Goal: Complete application form: Complete application form

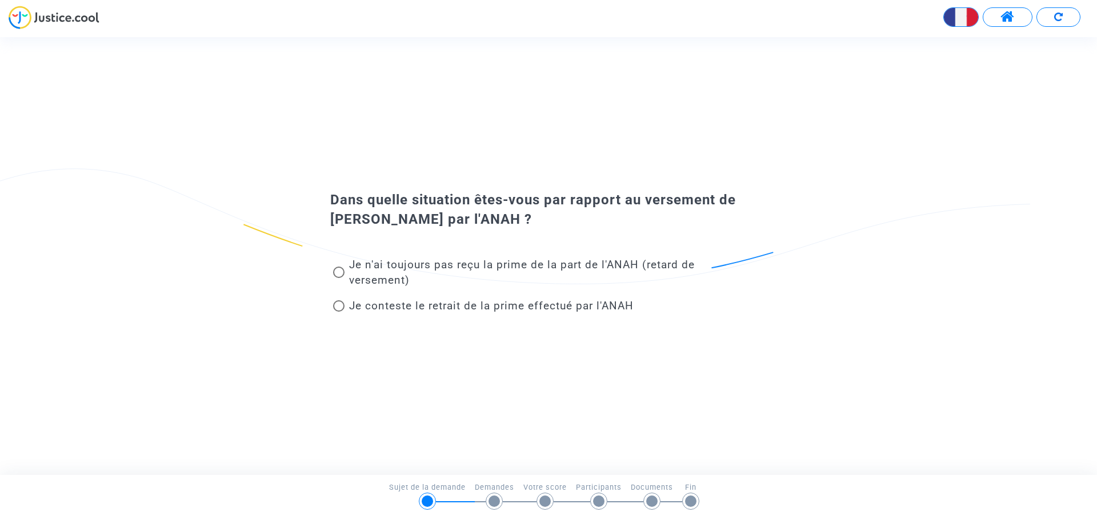
click at [412, 306] on span "Je conteste le retrait de la prime effectué par l'ANAH" at bounding box center [491, 305] width 284 height 13
click at [339, 312] on input "Je conteste le retrait de la prime effectué par l'ANAH" at bounding box center [338, 312] width 1 height 1
radio input "true"
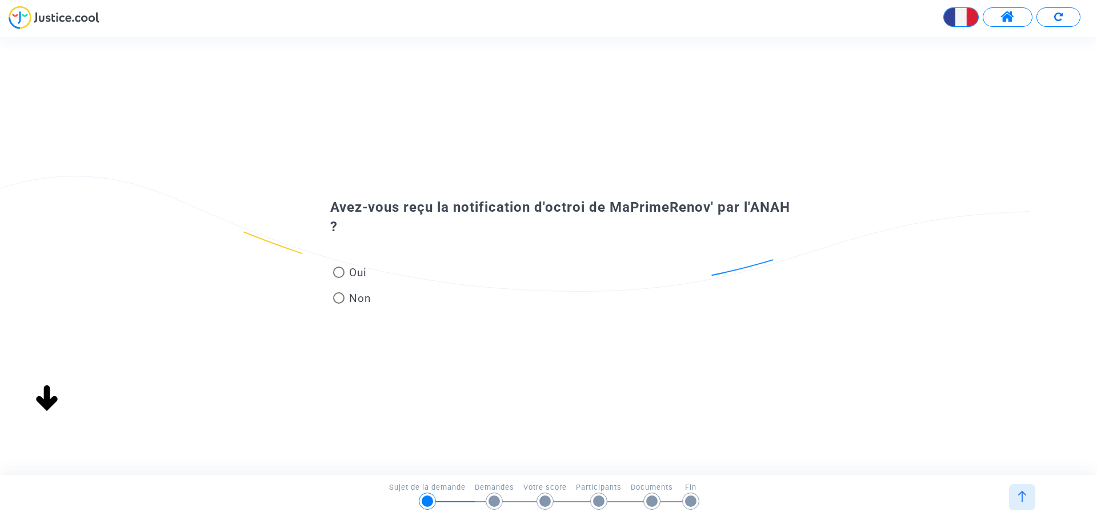
click at [352, 271] on span "Oui" at bounding box center [355, 272] width 22 height 15
click at [339, 278] on input "Oui" at bounding box center [338, 278] width 1 height 1
radio input "true"
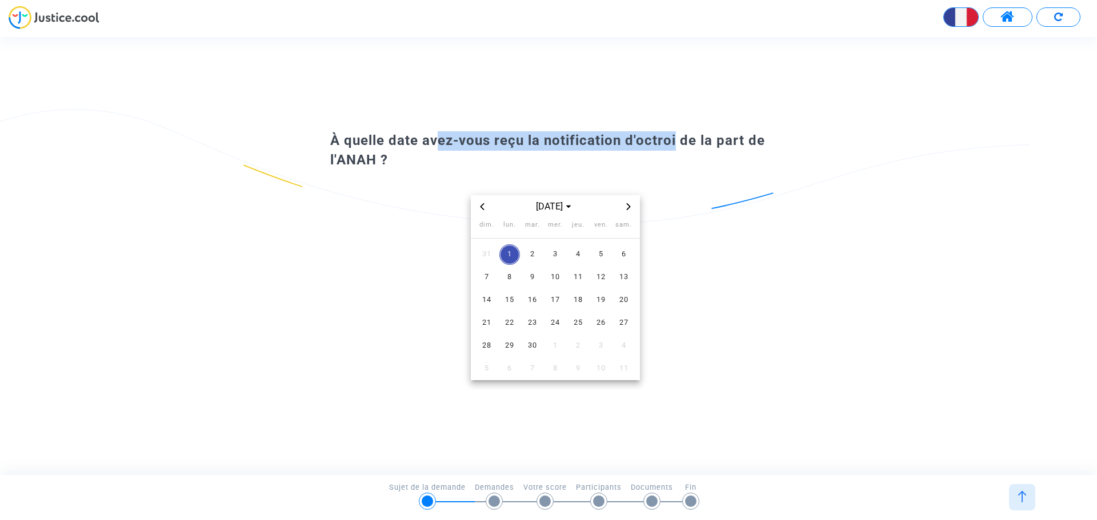
drag, startPoint x: 526, startPoint y: 134, endPoint x: 672, endPoint y: 136, distance: 146.2
click at [672, 136] on span "À quelle date avez-vous reçu la notification d'octroi de la part de l'ANAH ?" at bounding box center [547, 150] width 435 height 35
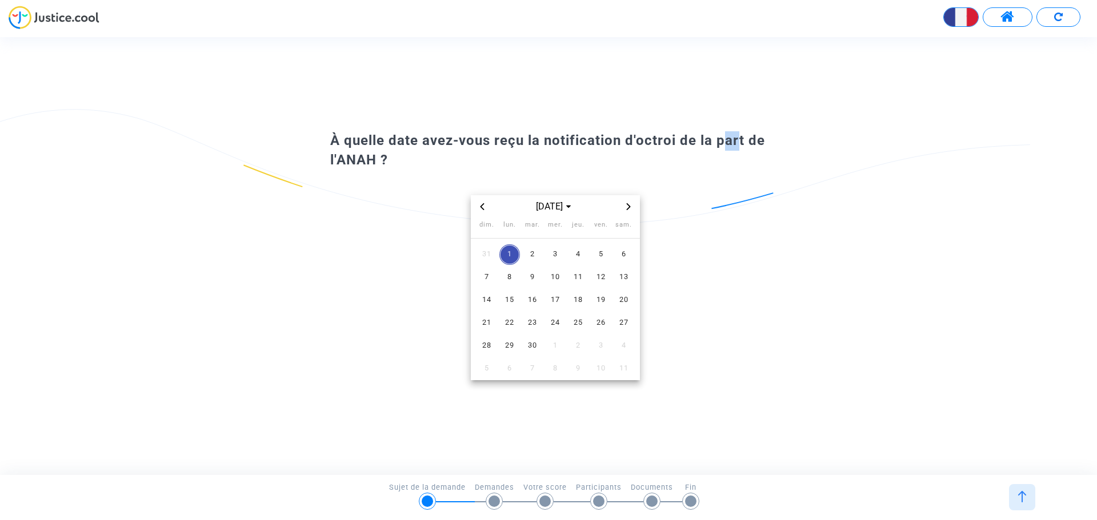
drag, startPoint x: 728, startPoint y: 142, endPoint x: 734, endPoint y: 144, distance: 6.0
click at [731, 142] on span "À quelle date avez-vous reçu la notification d'octroi de la part de l'ANAH ?" at bounding box center [547, 150] width 435 height 35
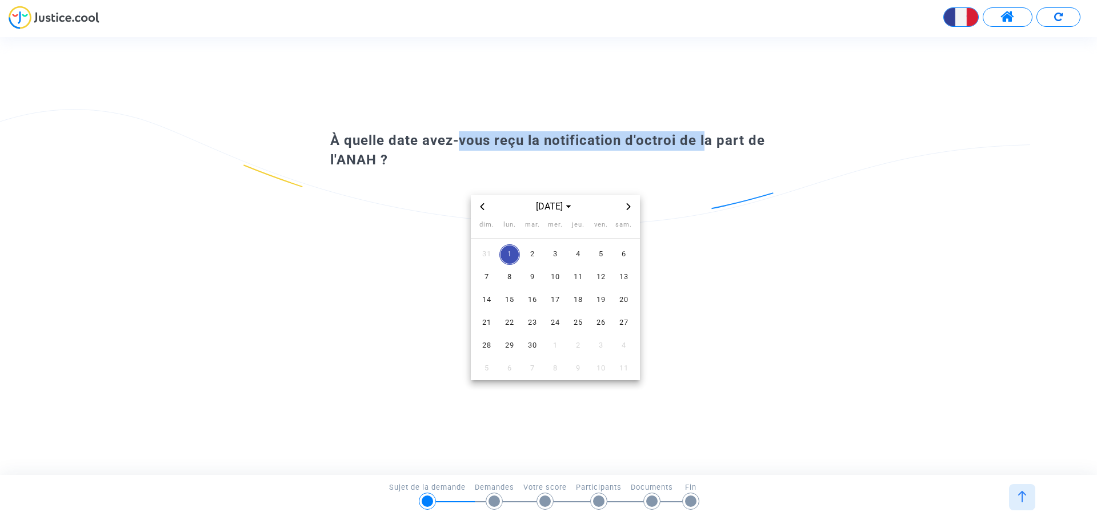
drag, startPoint x: 487, startPoint y: 143, endPoint x: 701, endPoint y: 142, distance: 214.2
click at [701, 142] on span "À quelle date avez-vous reçu la notification d'octroi de la part de l'ANAH ?" at bounding box center [547, 150] width 435 height 35
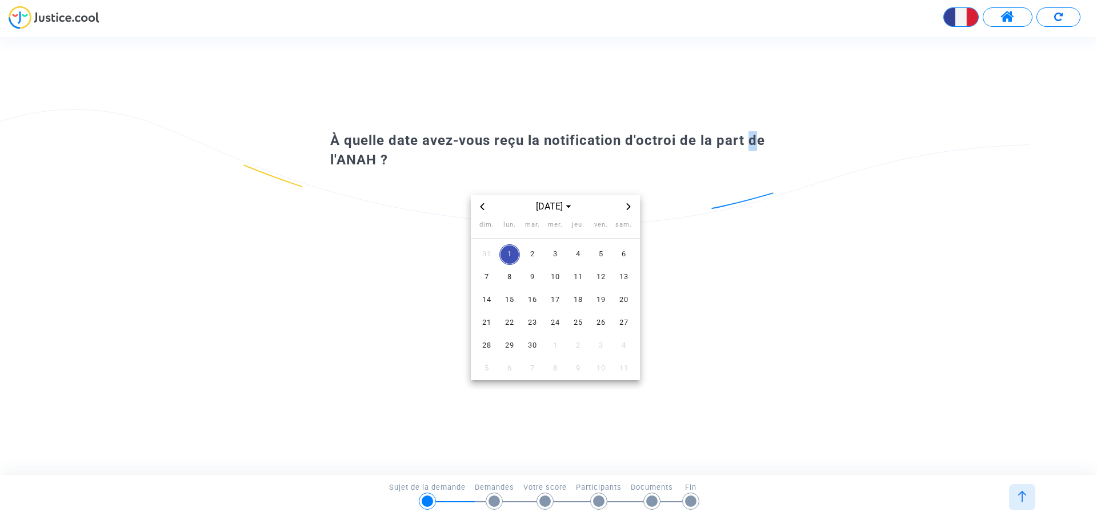
click at [762, 145] on span "À quelle date avez-vous reçu la notification d'octroi de la part de l'ANAH ?" at bounding box center [547, 150] width 435 height 35
click at [573, 207] on span "Choose month and year" at bounding box center [568, 206] width 9 height 9
click at [597, 287] on span "2024" at bounding box center [599, 285] width 40 height 17
click at [564, 301] on span "nov." at bounding box center [555, 303] width 48 height 21
click at [536, 298] on span "12" at bounding box center [532, 300] width 21 height 21
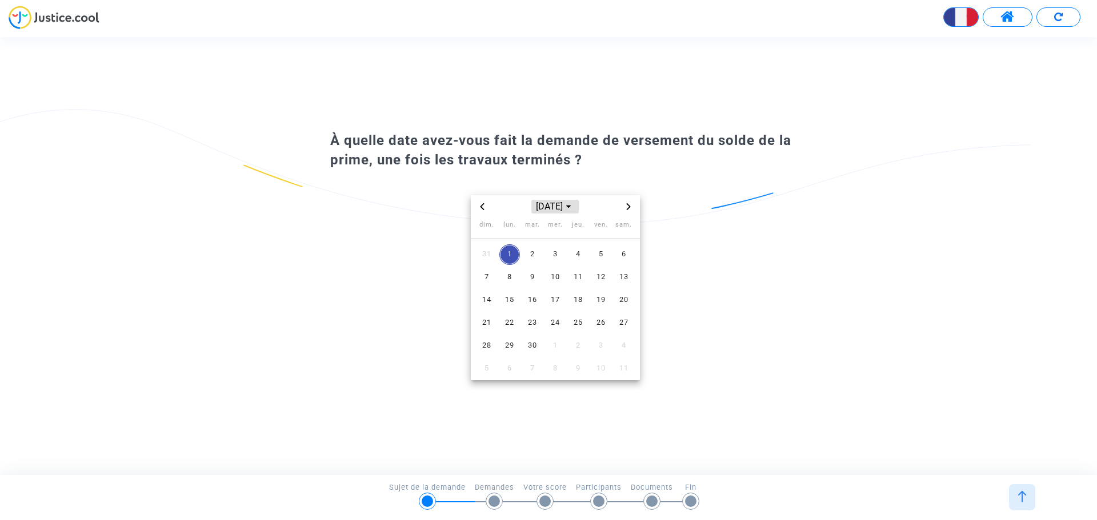
click at [571, 204] on span "[DATE]" at bounding box center [554, 207] width 47 height 14
click at [516, 302] on span "2025" at bounding box center [511, 304] width 40 height 17
click at [596, 234] on span "mars" at bounding box center [608, 234] width 48 height 21
click at [625, 323] on span "22" at bounding box center [623, 323] width 21 height 21
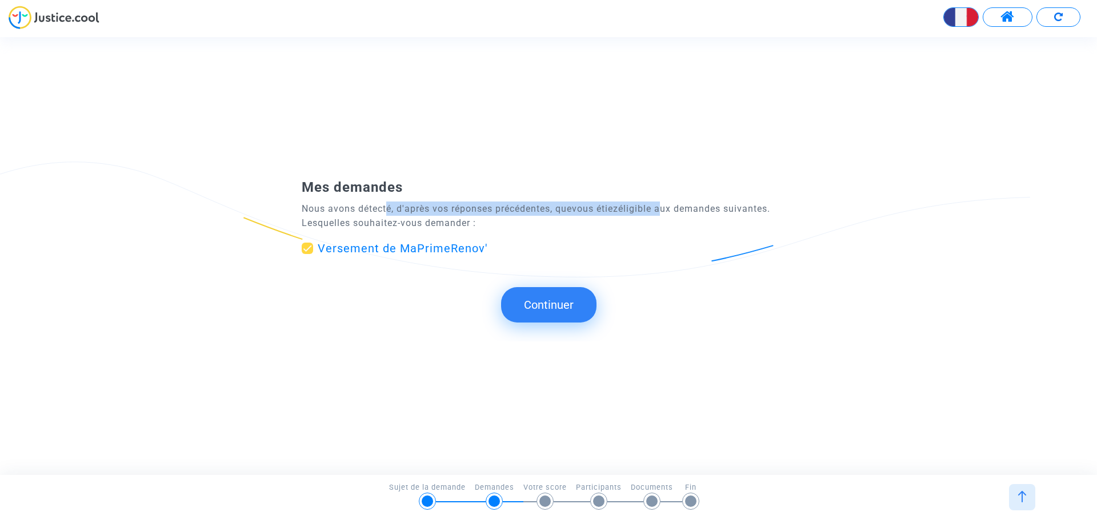
drag, startPoint x: 467, startPoint y: 202, endPoint x: 670, endPoint y: 207, distance: 202.8
click at [670, 207] on p "Nous avons détecté, d'après vos réponses précédentes, que vous étiez éligible a…" at bounding box center [549, 216] width 494 height 29
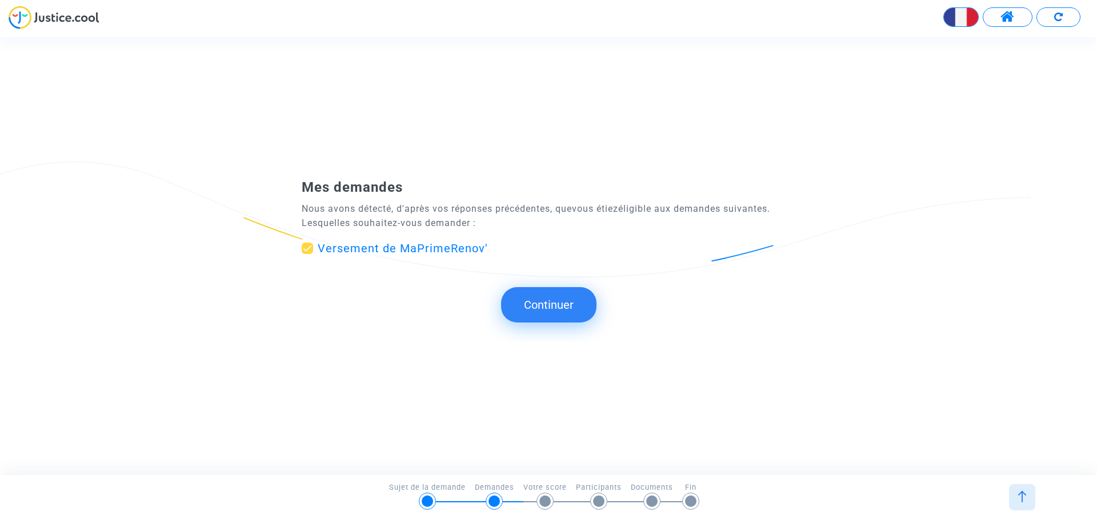
click at [726, 210] on span "éligible aux demandes suivantes. Lesquelles souhaitez-vous demander :" at bounding box center [536, 215] width 468 height 25
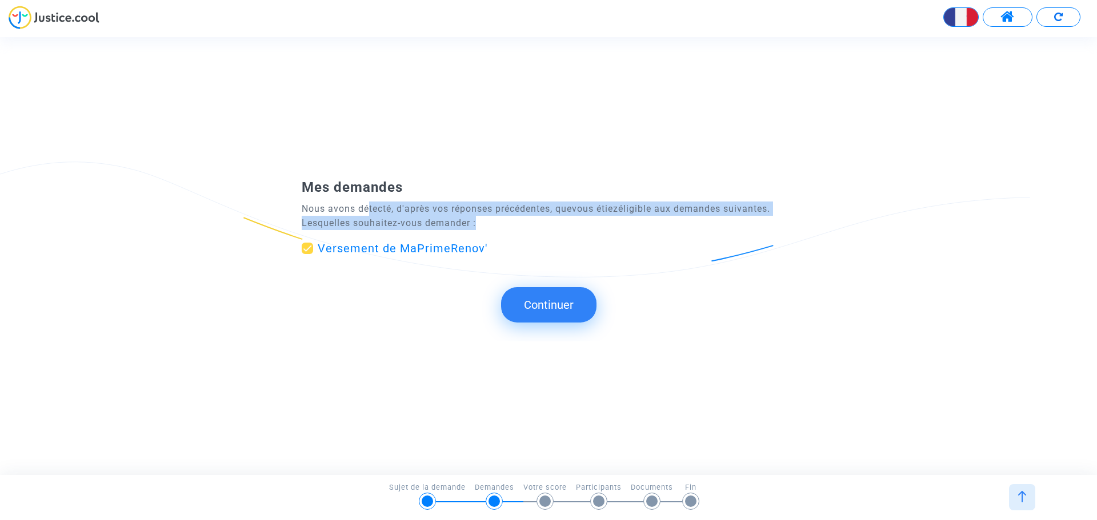
drag, startPoint x: 404, startPoint y: 215, endPoint x: 487, endPoint y: 226, distance: 82.9
click at [487, 226] on p "Nous avons détecté, d'après vos réponses précédentes, que vous étiez éligible a…" at bounding box center [549, 216] width 494 height 29
drag, startPoint x: 506, startPoint y: 217, endPoint x: 518, endPoint y: 228, distance: 16.6
click at [506, 217] on p "Nous avons détecté, d'après vos réponses précédentes, que vous étiez éligible a…" at bounding box center [549, 216] width 494 height 29
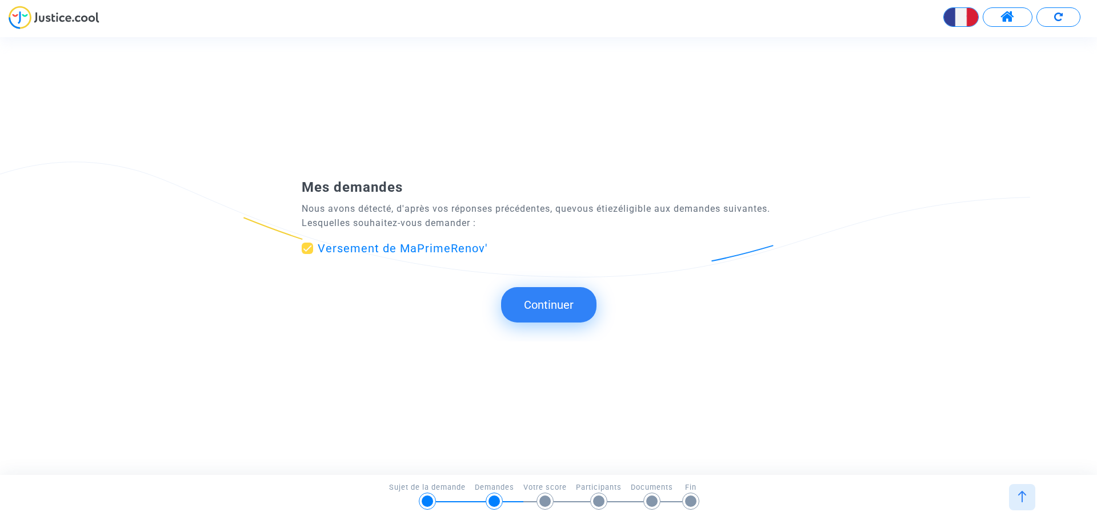
click at [560, 308] on button "Continuer" at bounding box center [548, 304] width 95 height 35
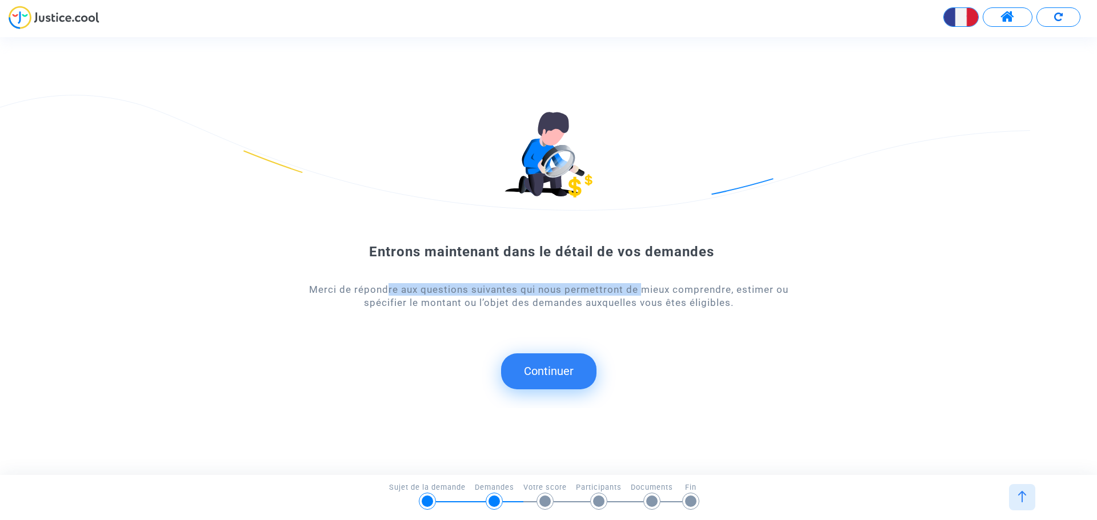
drag, startPoint x: 581, startPoint y: 292, endPoint x: 639, endPoint y: 292, distance: 57.7
click at [637, 292] on div "Merci de répondre aux questions suivantes qui nous permettront de mieux compren…" at bounding box center [549, 296] width 494 height 26
drag, startPoint x: 675, startPoint y: 293, endPoint x: 732, endPoint y: 292, distance: 57.7
click at [683, 294] on div "Merci de répondre aux questions suivantes qui nous permettront de mieux compren…" at bounding box center [549, 296] width 494 height 26
click at [567, 372] on button "Continuer" at bounding box center [548, 371] width 95 height 35
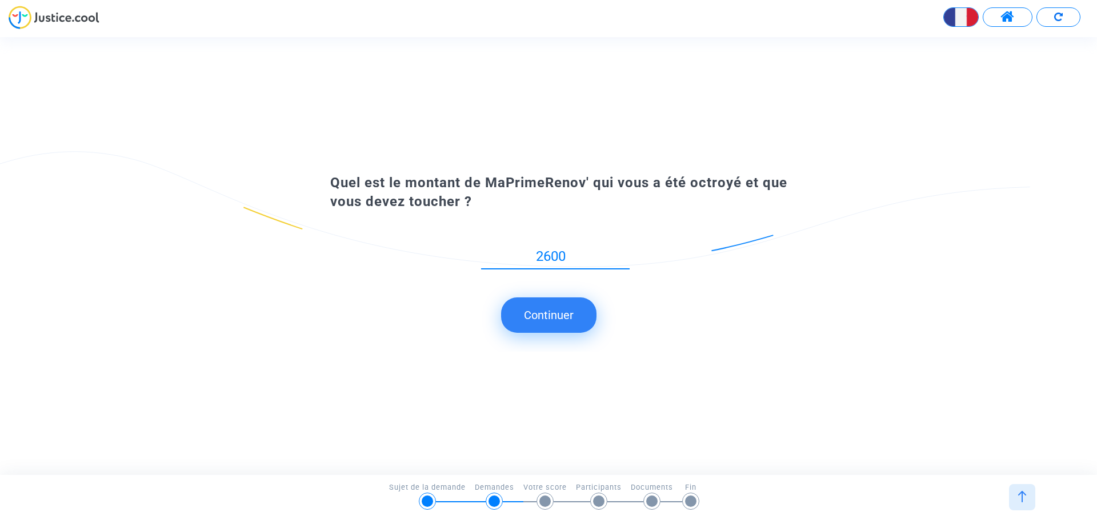
type input "2600"
click at [544, 316] on button "Continuer" at bounding box center [548, 315] width 95 height 35
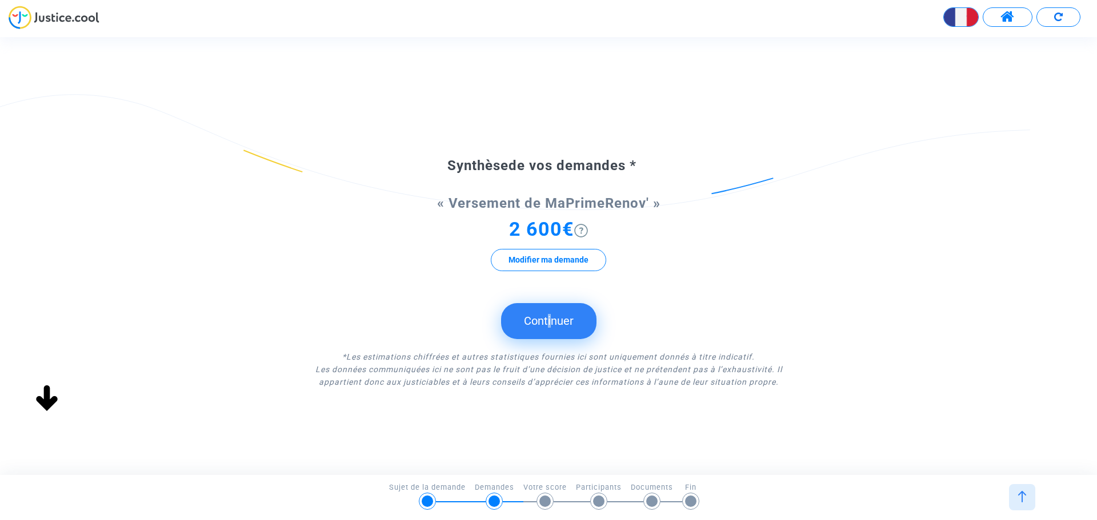
click at [546, 322] on button "Continuer" at bounding box center [548, 320] width 95 height 35
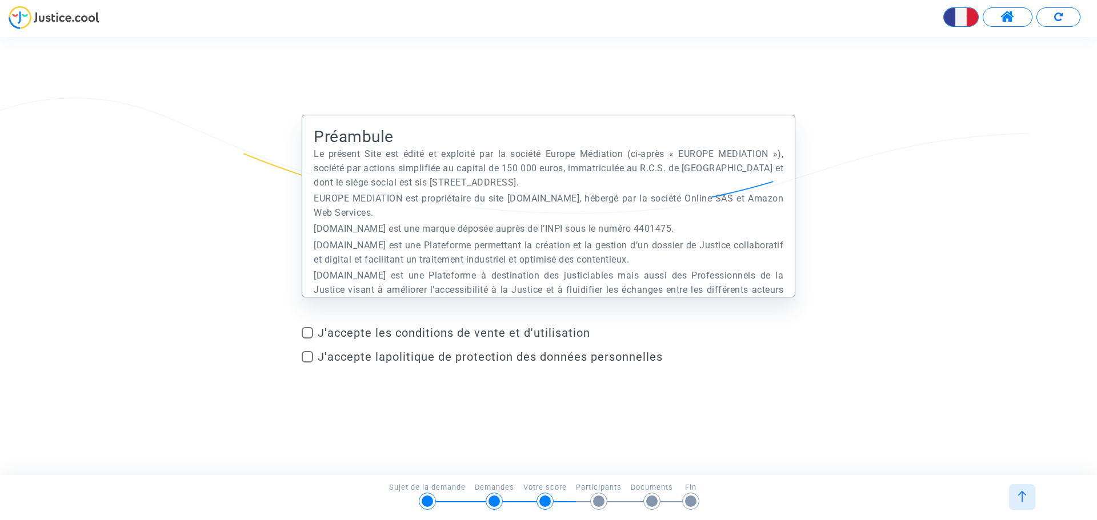
drag, startPoint x: 355, startPoint y: 153, endPoint x: 581, endPoint y: 185, distance: 229.0
click at [581, 185] on p "Le présent Site est édité et exploité par la société Europe Médiation (ci-après…" at bounding box center [549, 168] width 470 height 43
click at [612, 208] on p "EUROPE MEDIATION est propriétaire du site [DOMAIN_NAME], hébergé par la société…" at bounding box center [549, 205] width 470 height 29
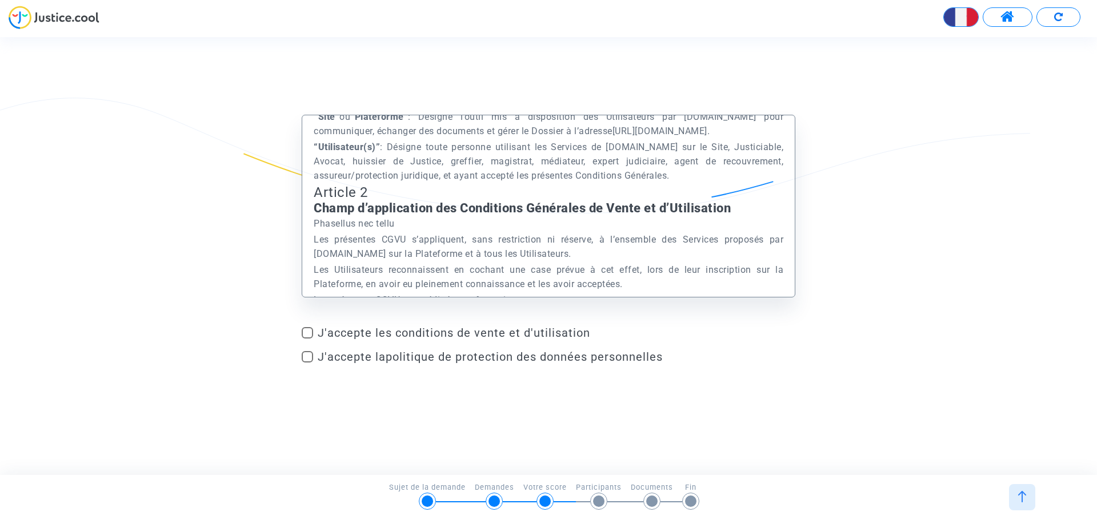
scroll to position [800, 0]
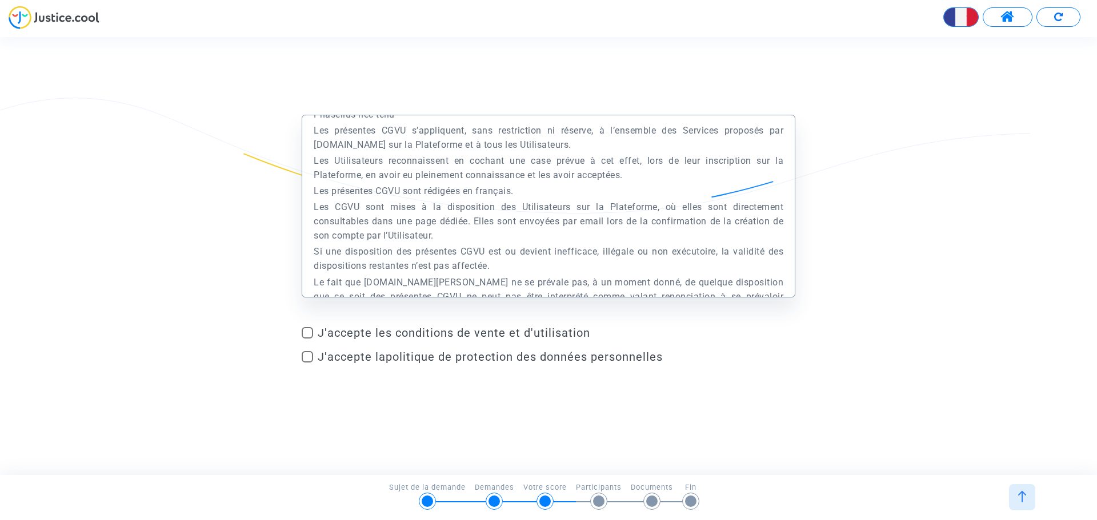
click at [308, 332] on span at bounding box center [307, 332] width 11 height 11
click at [307, 339] on input "J'accepte les conditions de vente et d'utilisation" at bounding box center [307, 339] width 1 height 1
checkbox input "true"
click at [305, 359] on span at bounding box center [307, 356] width 11 height 11
click at [307, 363] on input "J'accepte la politique de protection des données personnelles" at bounding box center [307, 363] width 1 height 1
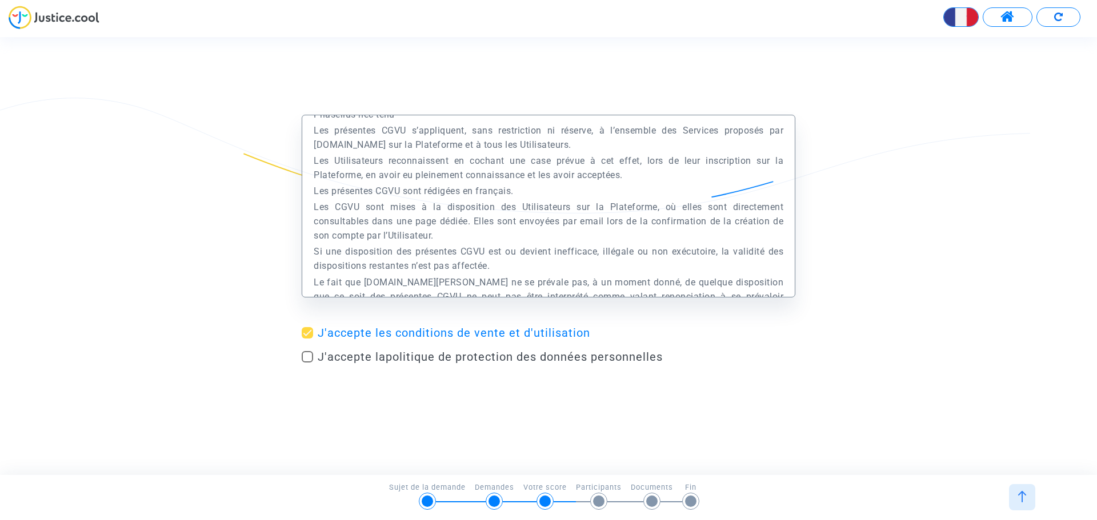
checkbox input "true"
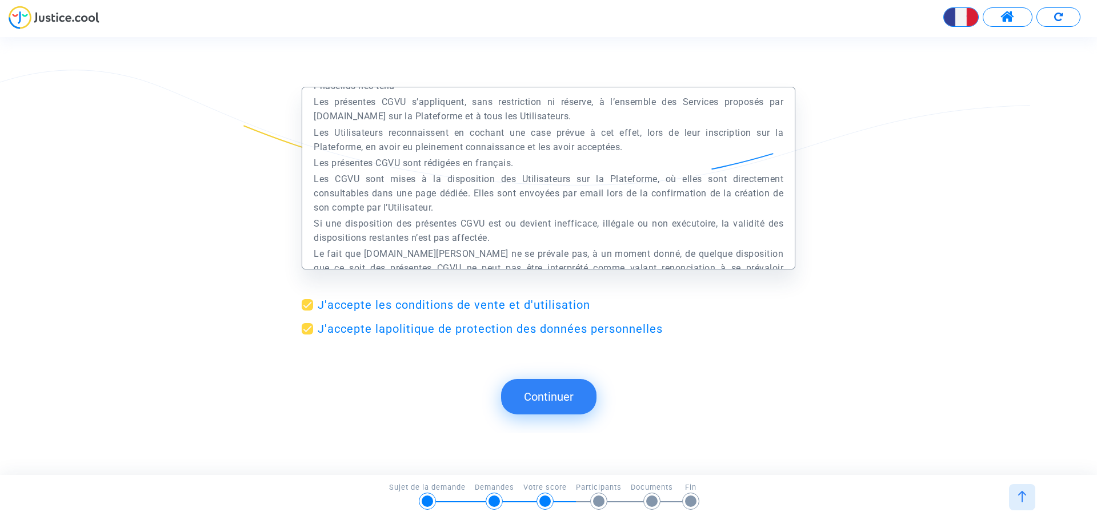
click at [544, 395] on button "Continuer" at bounding box center [548, 396] width 95 height 35
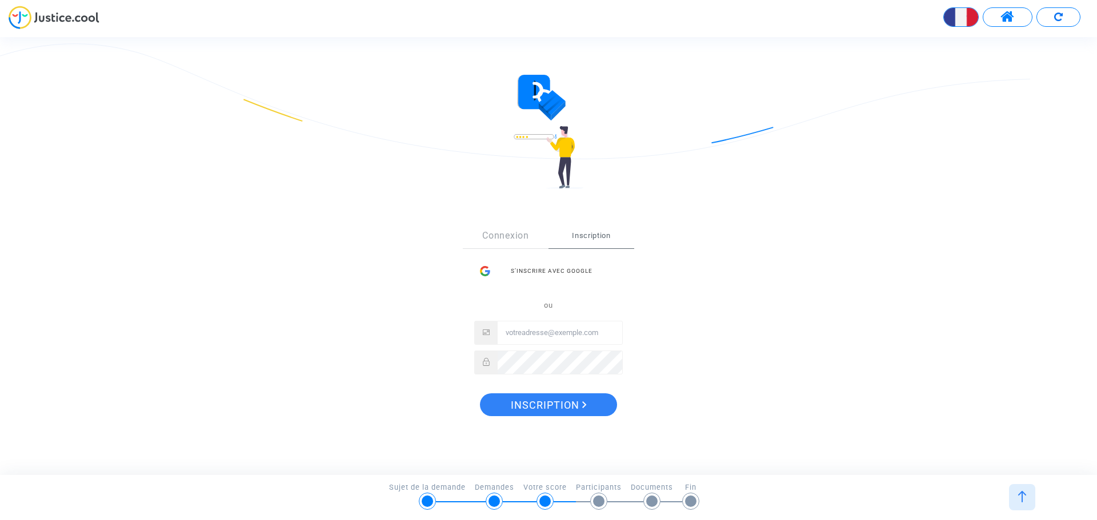
scroll to position [0, 0]
